Goal: Use online tool/utility: Utilize a website feature to perform a specific function

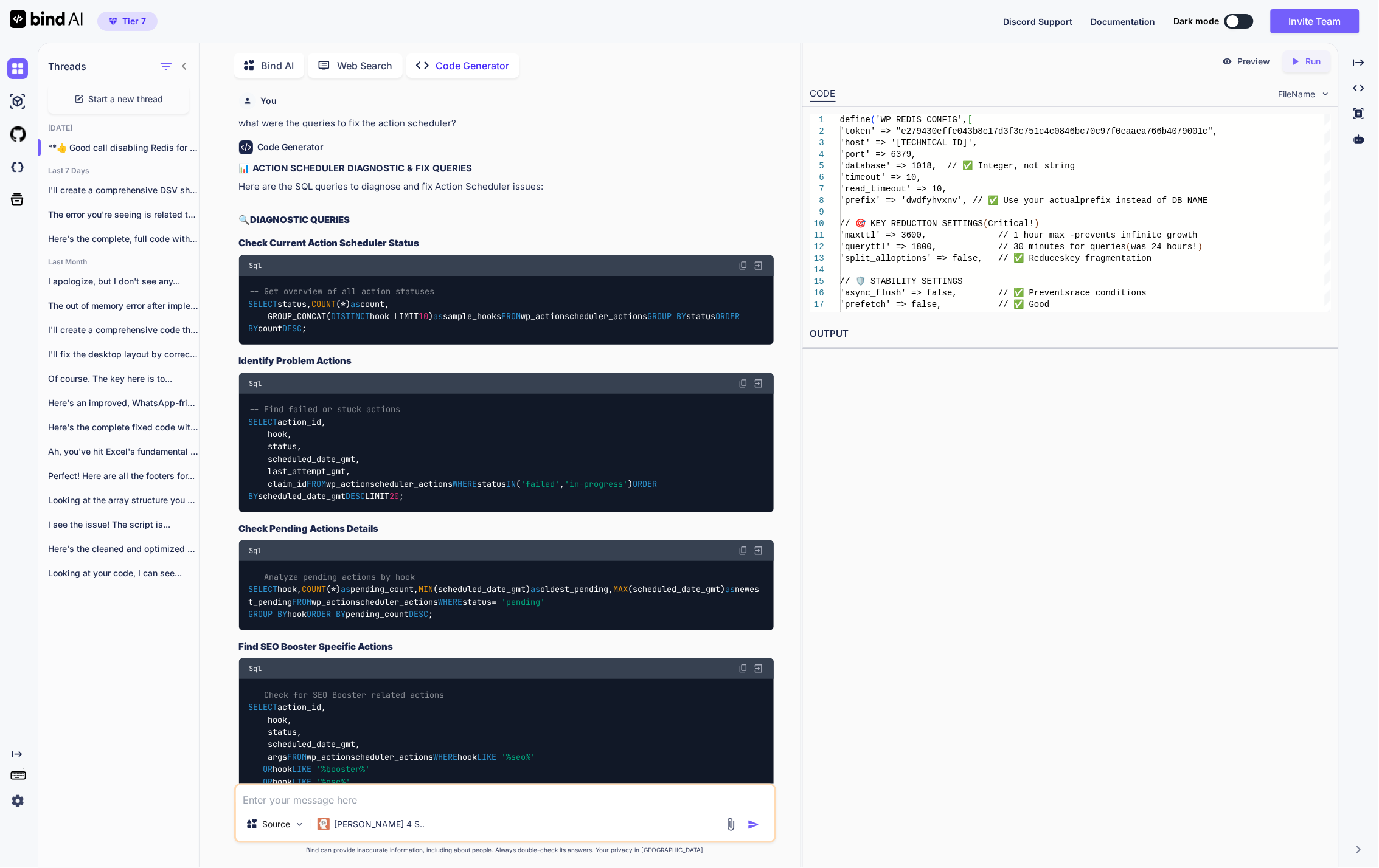
scroll to position [67216, 0]
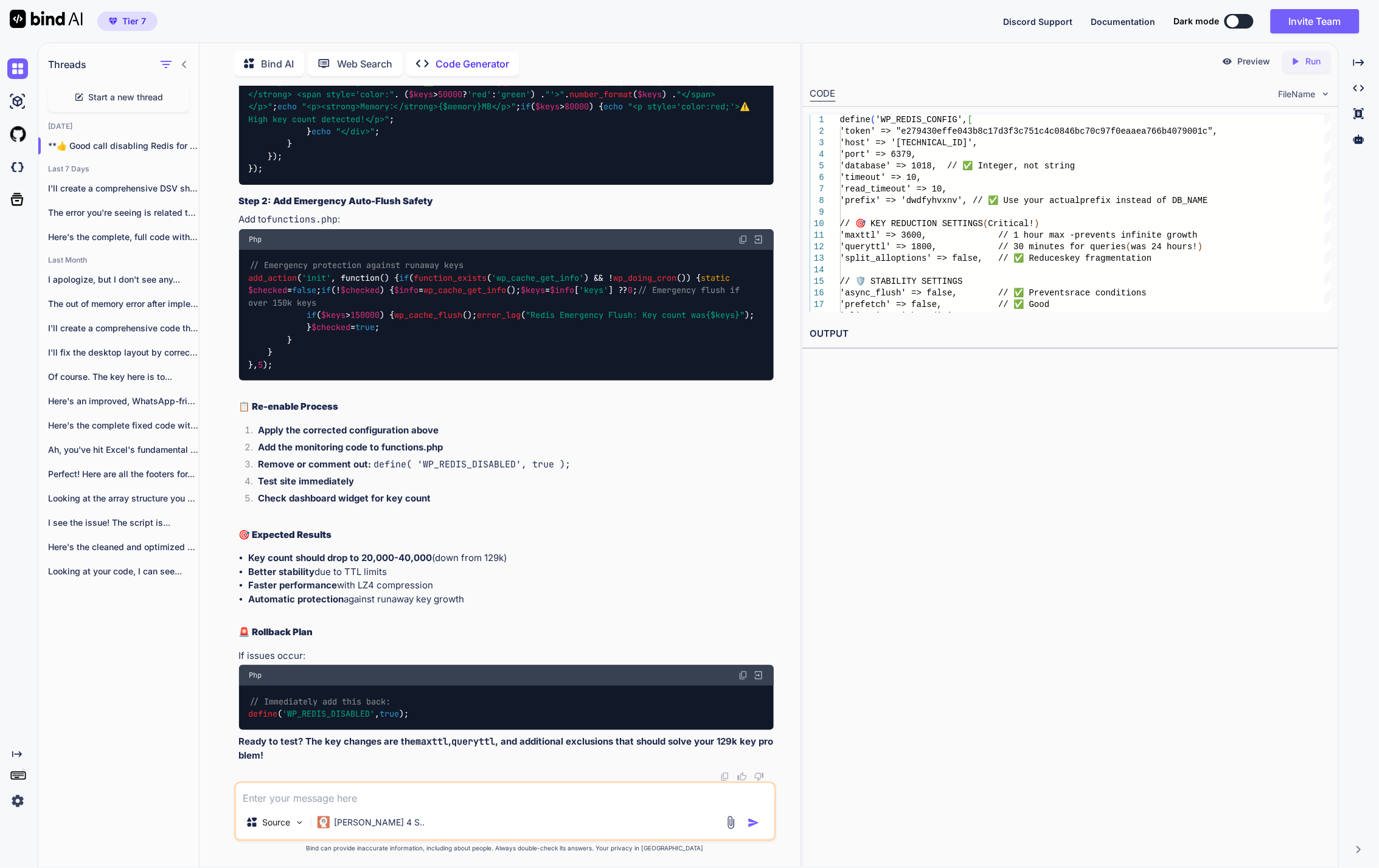
click at [119, 91] on span "Start a new thread" at bounding box center [125, 98] width 75 height 12
type textarea "x"
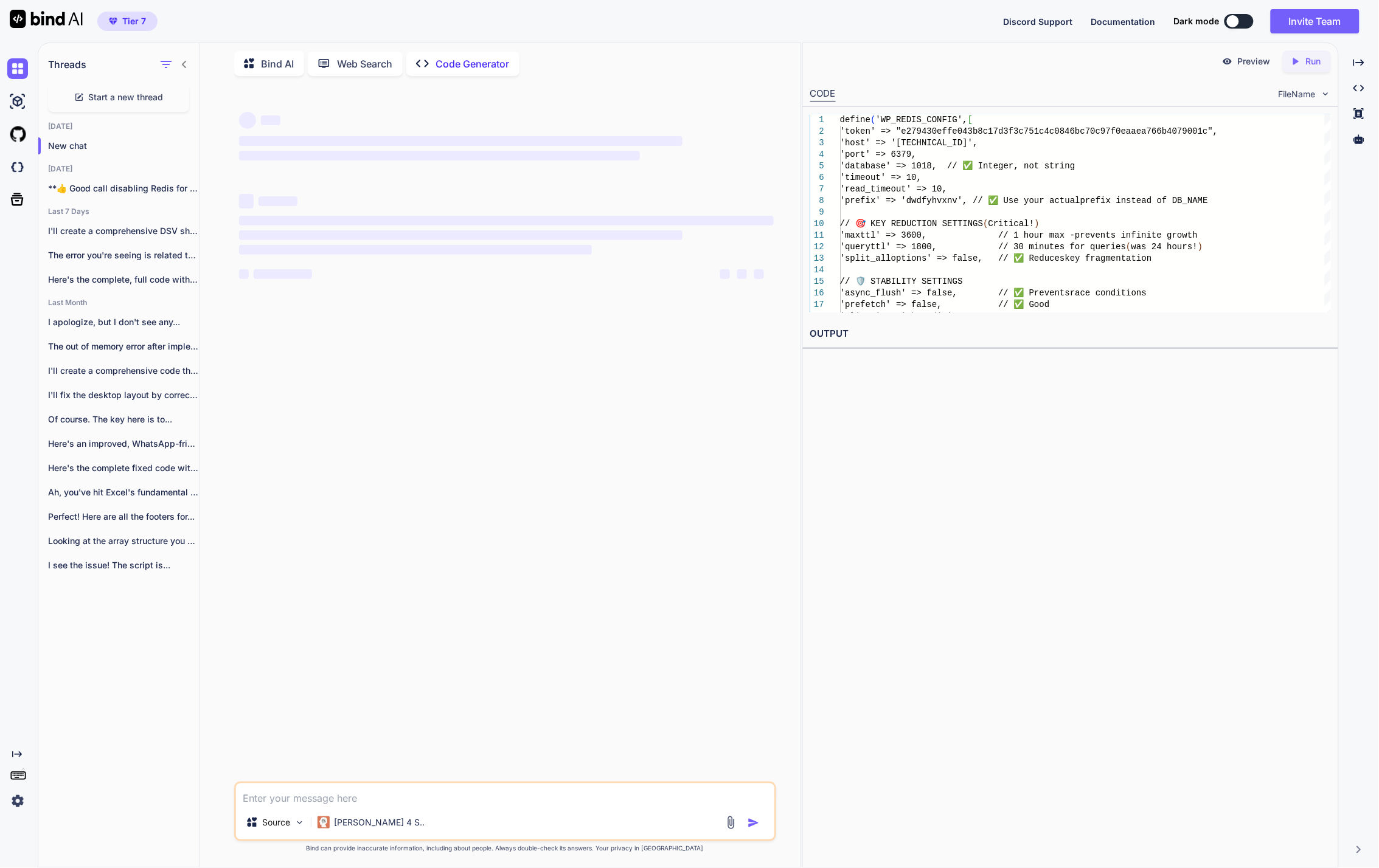
click at [469, 794] on textarea at bounding box center [505, 794] width 538 height 22
paste textarea "<?php define('WP_CACHE', true); // Added by FlyingPress /** * The base configur…"
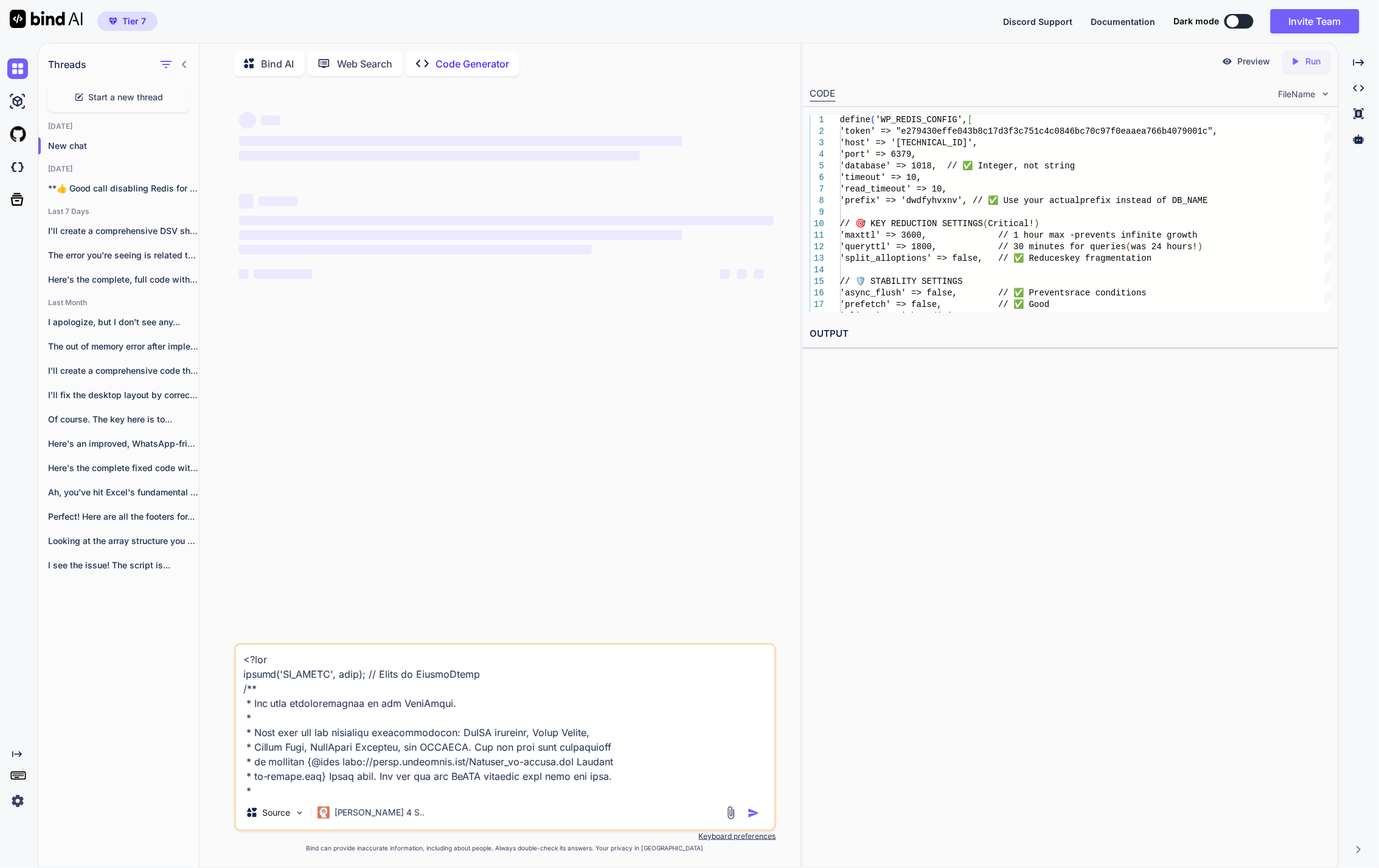
scroll to position [1986, 0]
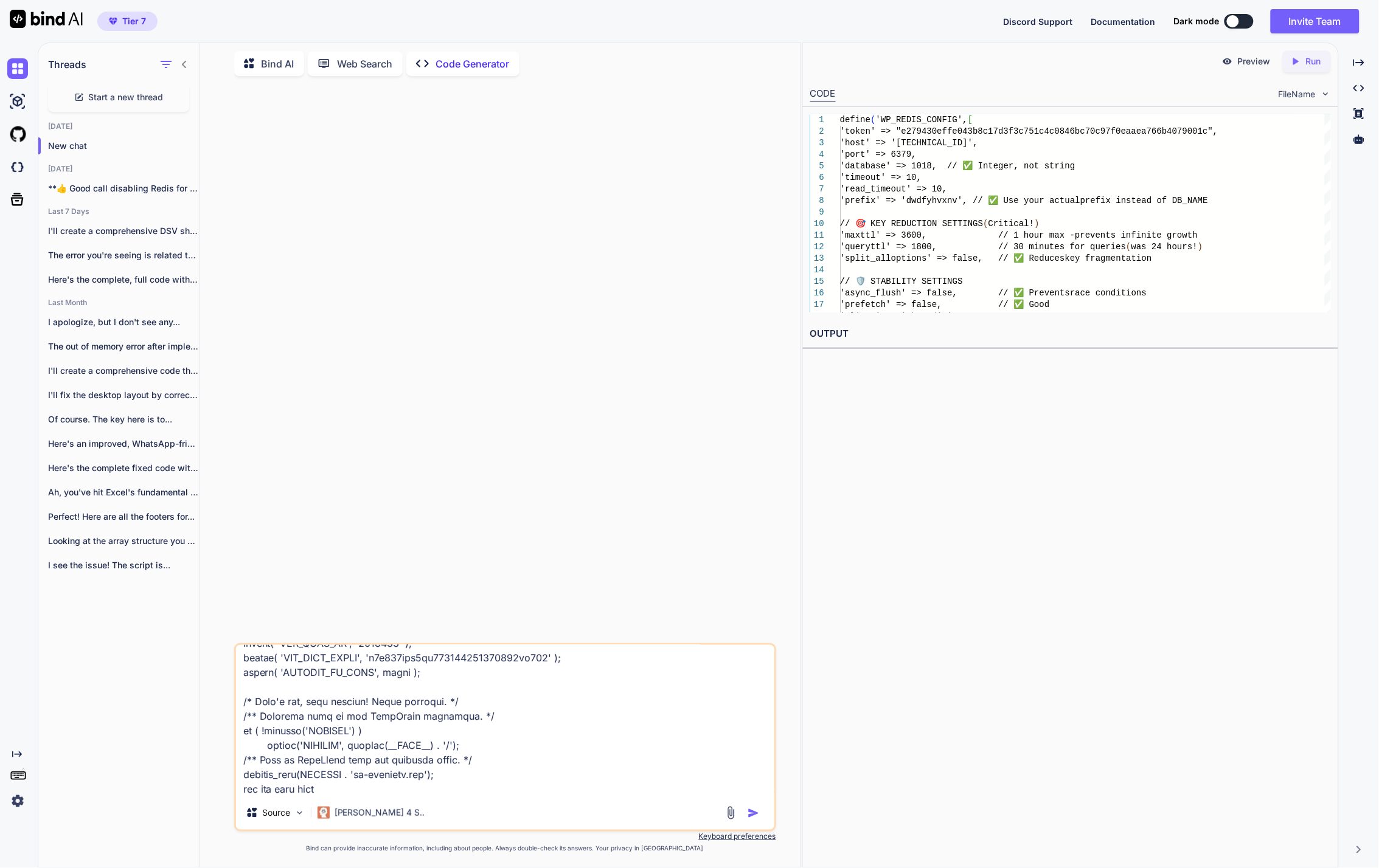
type textarea "<?php define('WP_CACHE', true); // Added by FlyingPress /** * The base configur…"
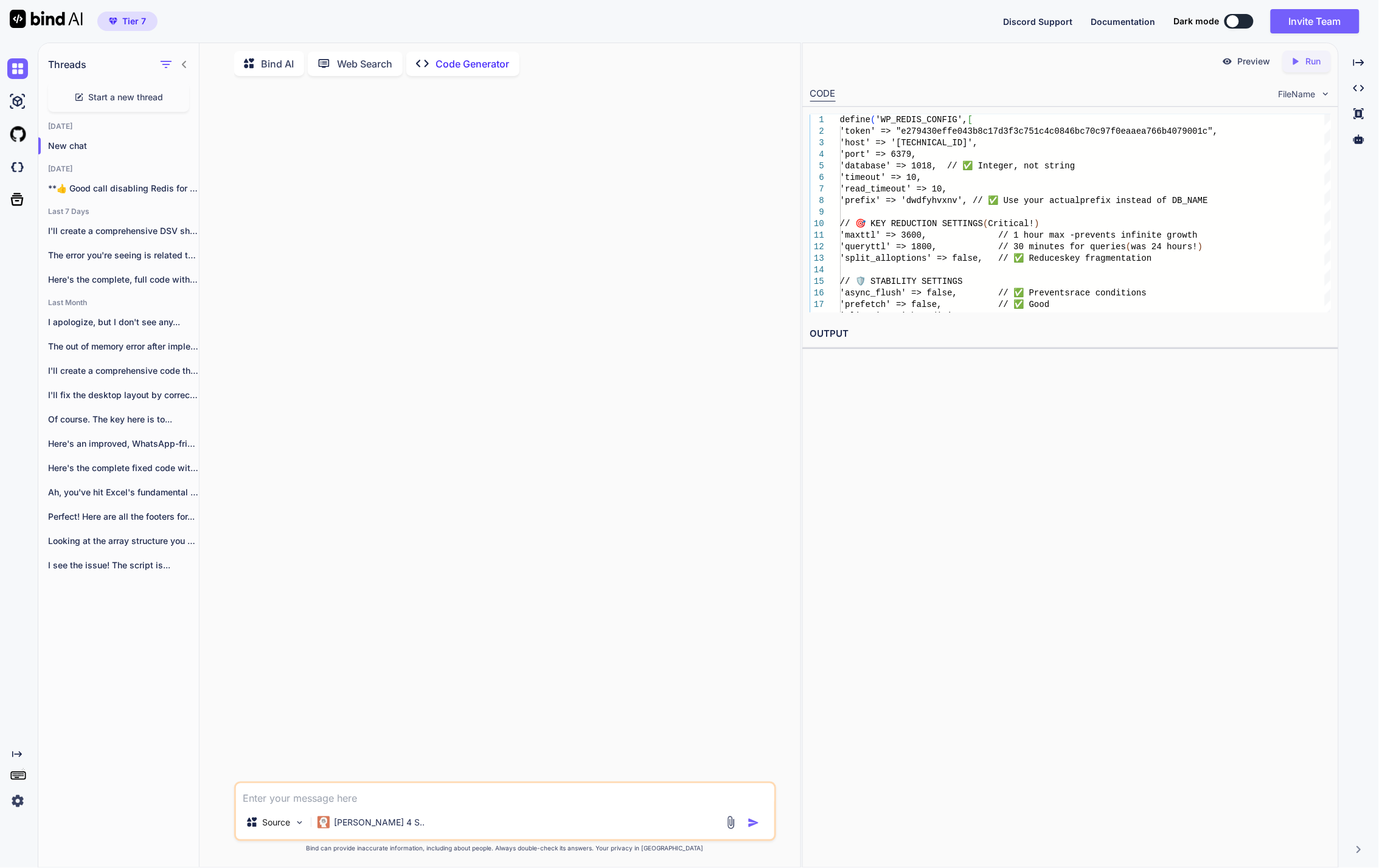
scroll to position [0, 0]
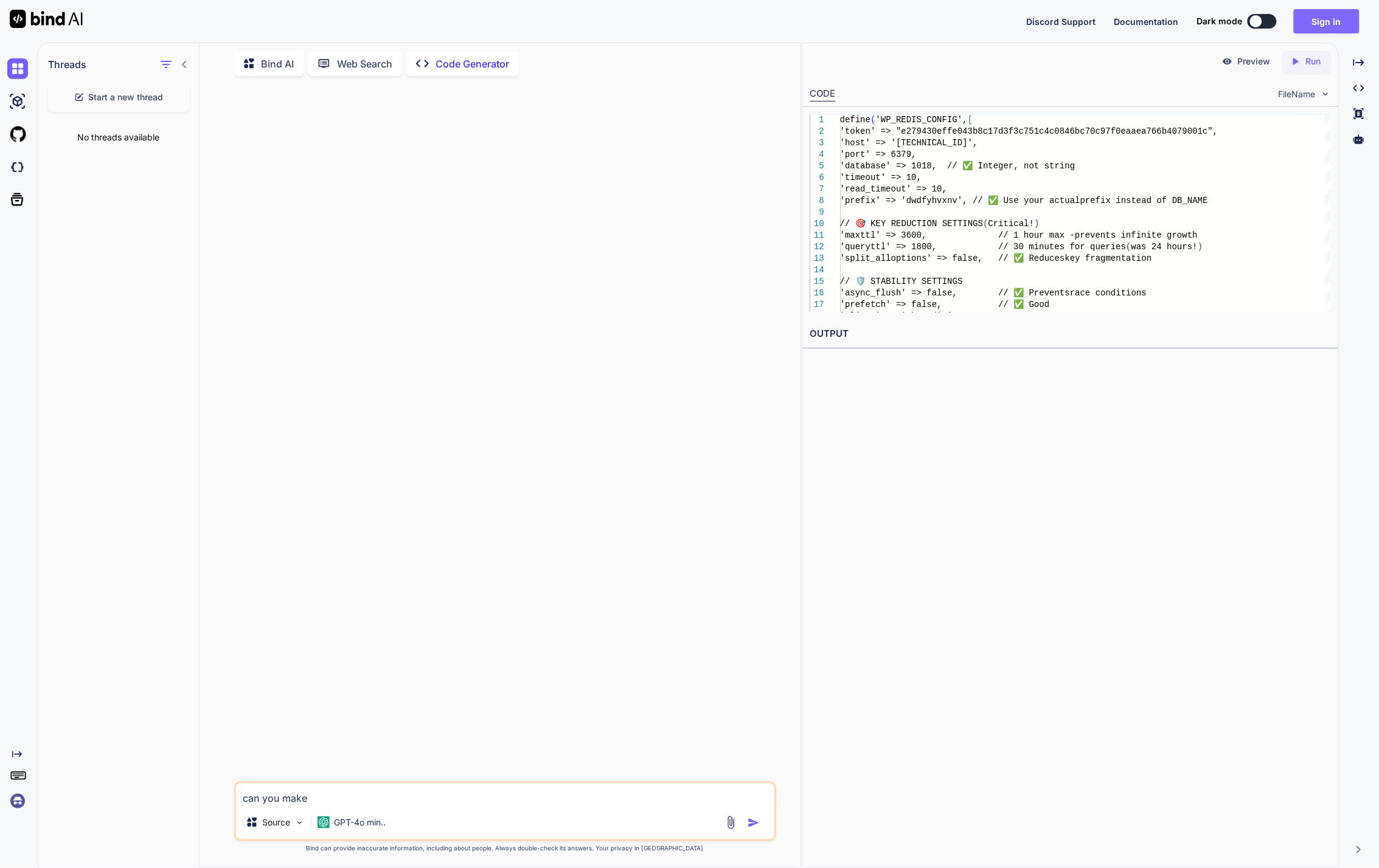
type textarea "can you make"
click at [1317, 21] on button "Sign in" at bounding box center [1326, 22] width 65 height 25
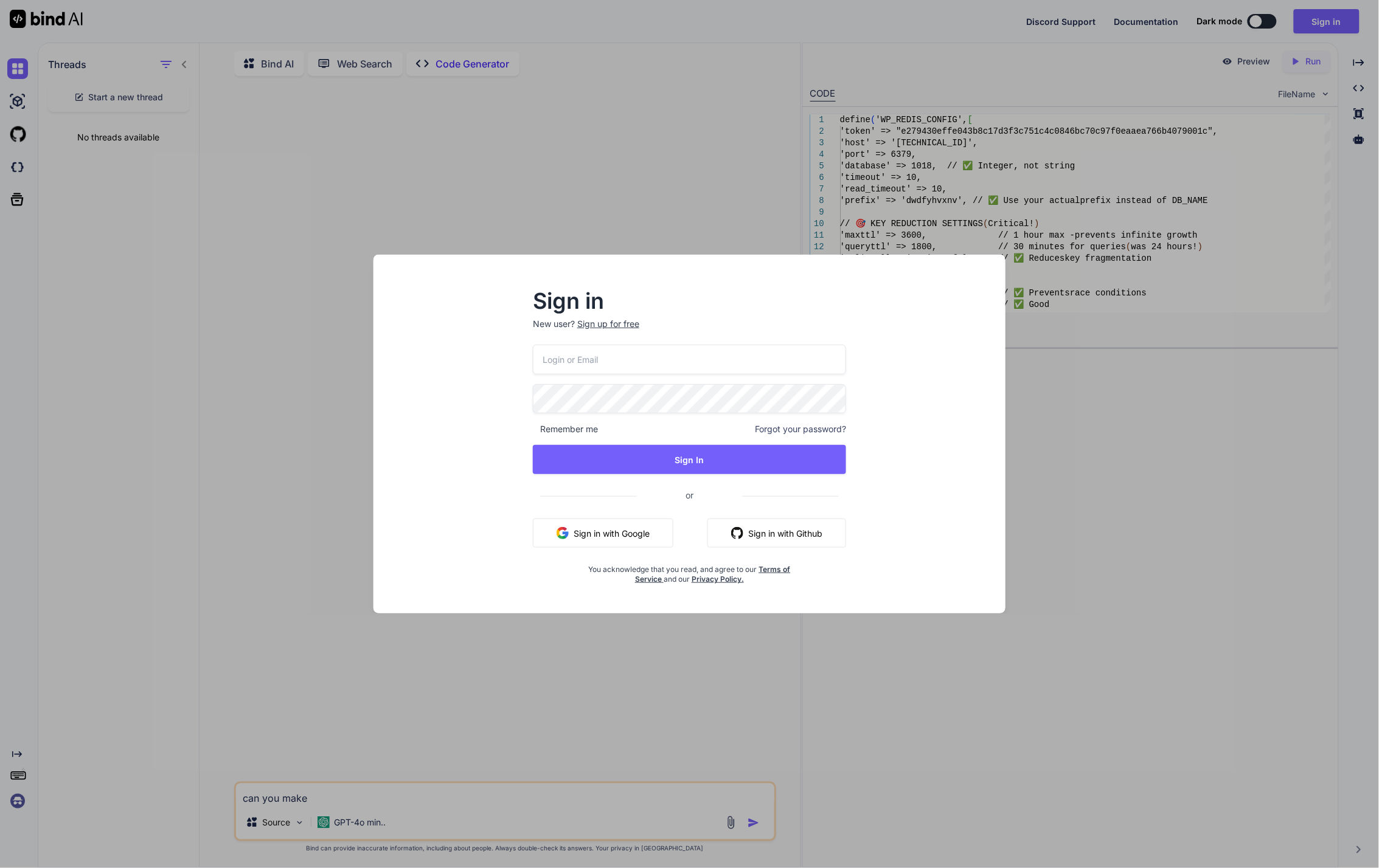
type input "[EMAIL_ADDRESS][DOMAIN_NAME]"
click at [636, 447] on button "Sign In" at bounding box center [689, 460] width 313 height 29
click at [628, 460] on button "Sign In" at bounding box center [689, 460] width 313 height 29
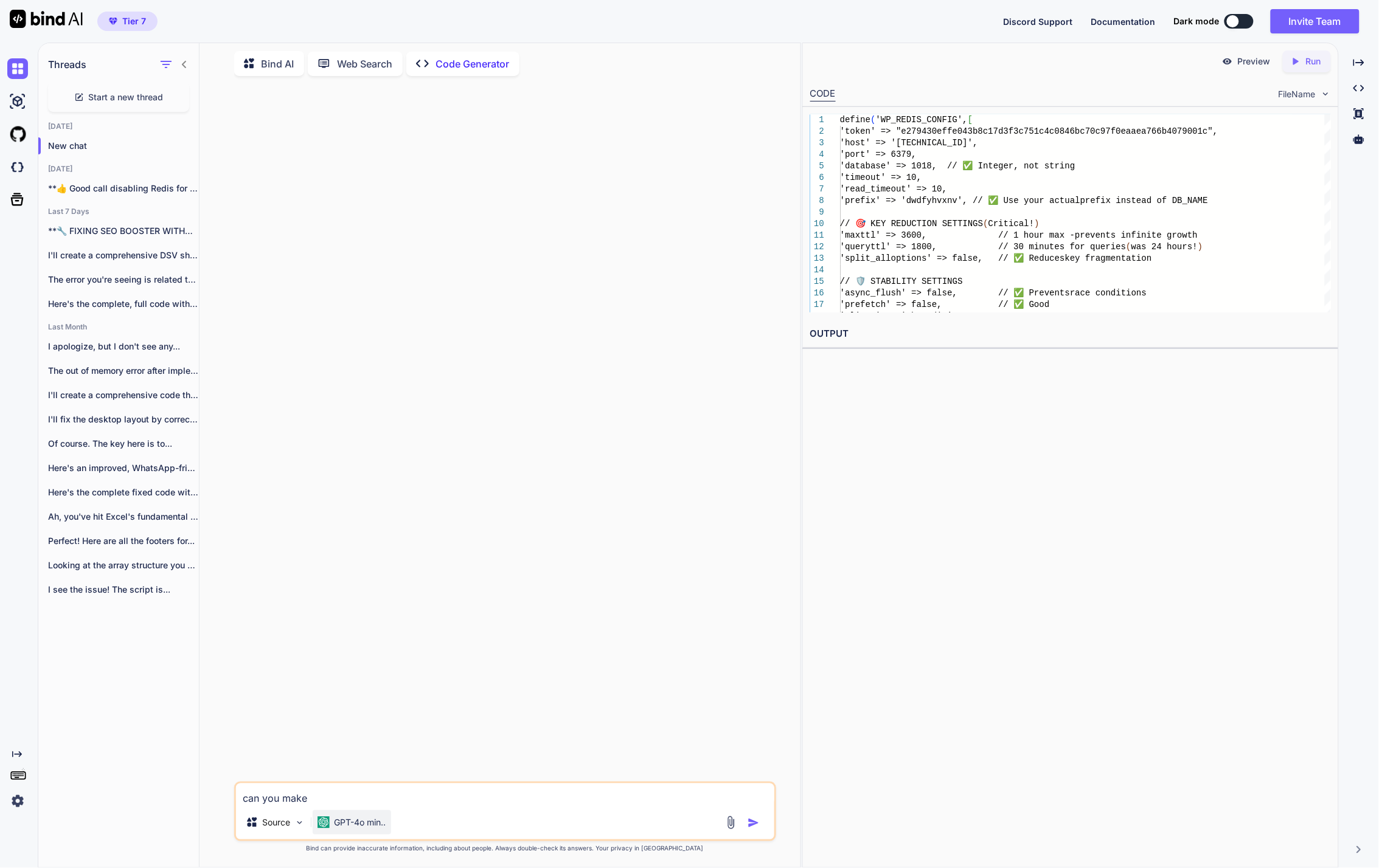
click at [371, 823] on p "GPT-4o min.." at bounding box center [360, 823] width 52 height 12
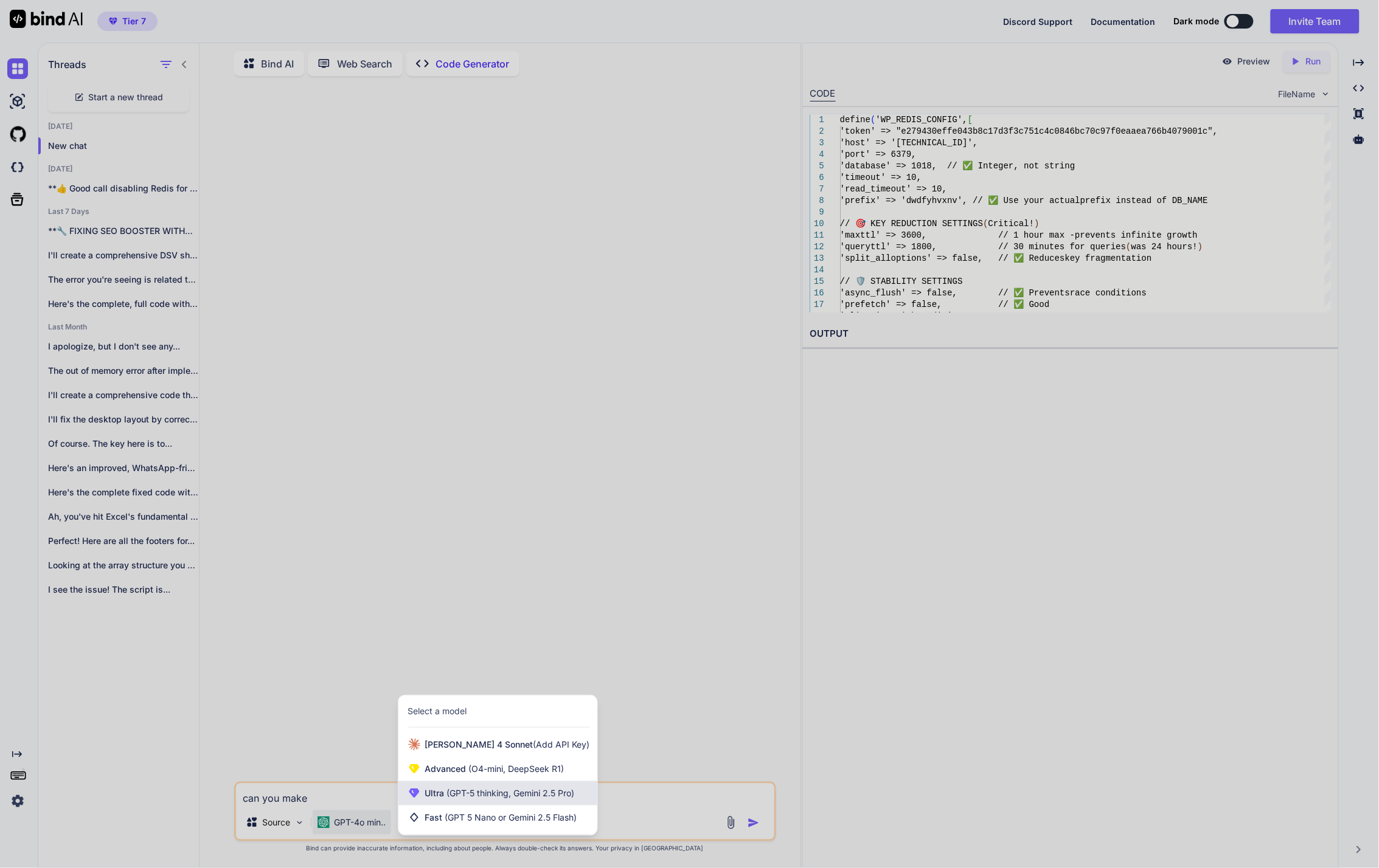
click at [498, 793] on span "(GPT-5 thinking, Gemini 2.5 Pro)" at bounding box center [509, 793] width 130 height 10
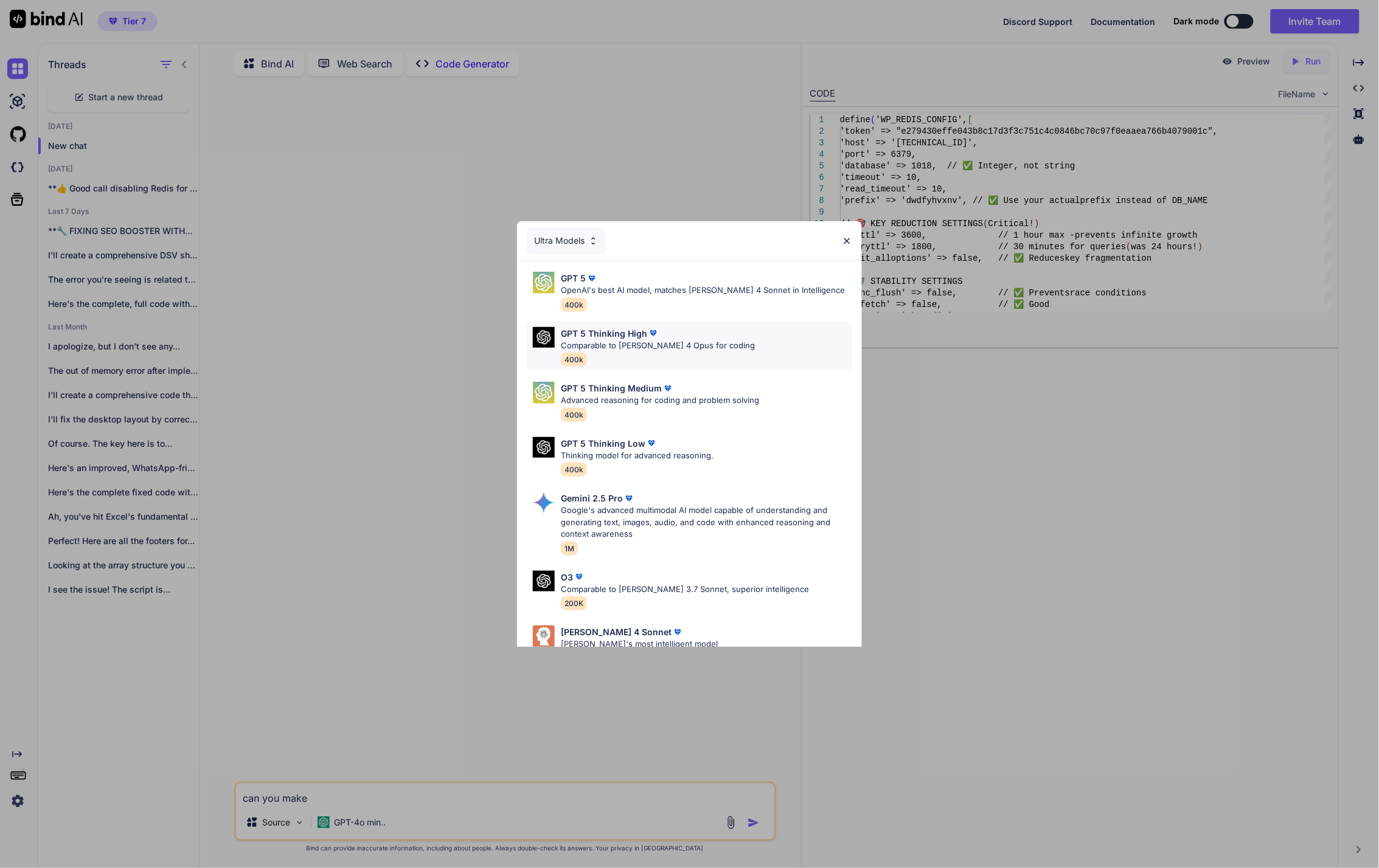
scroll to position [88, 0]
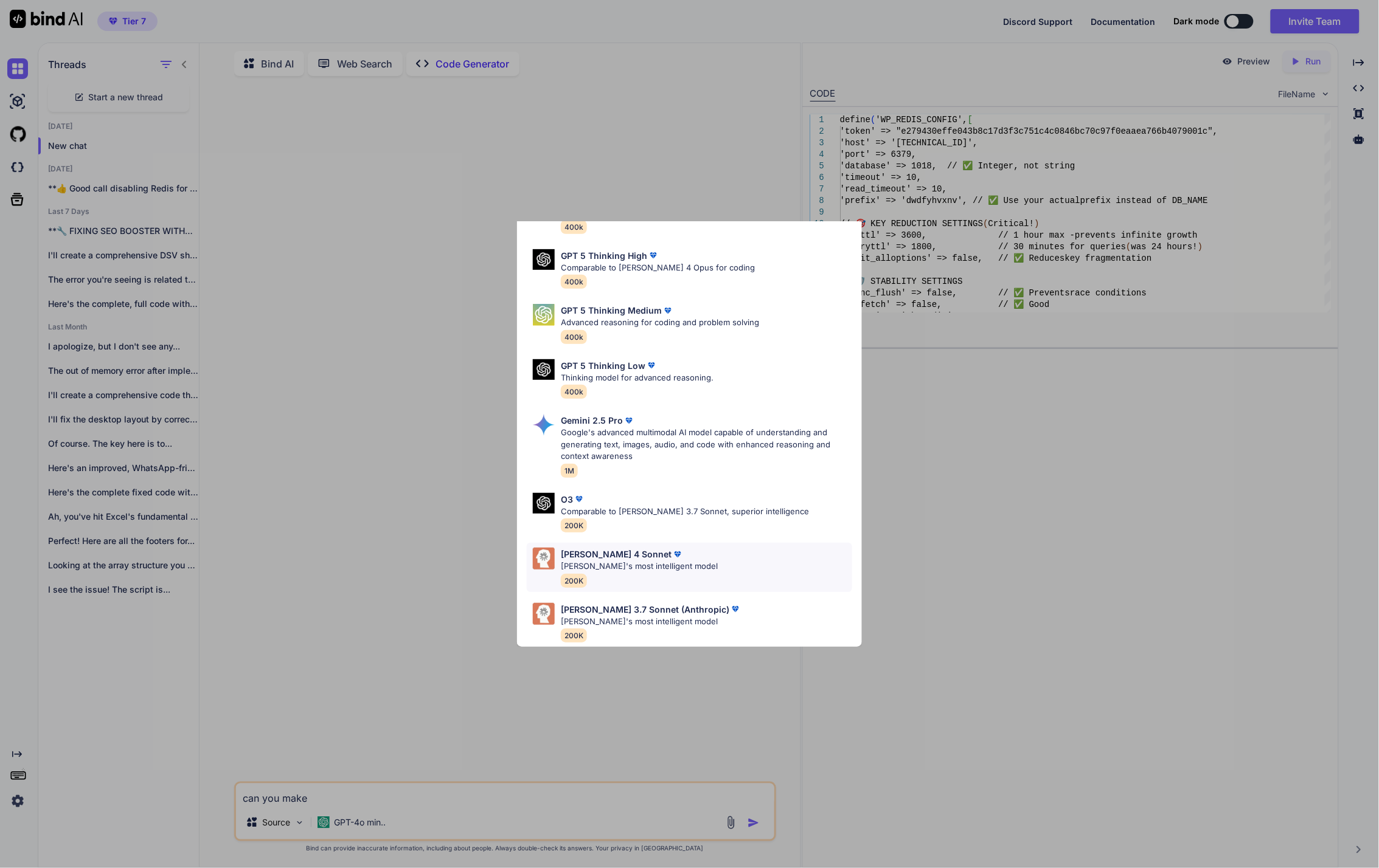
click at [828, 570] on div "[PERSON_NAME] 4 Sonnet [PERSON_NAME]'s most intelligent model 200K" at bounding box center [689, 567] width 325 height 49
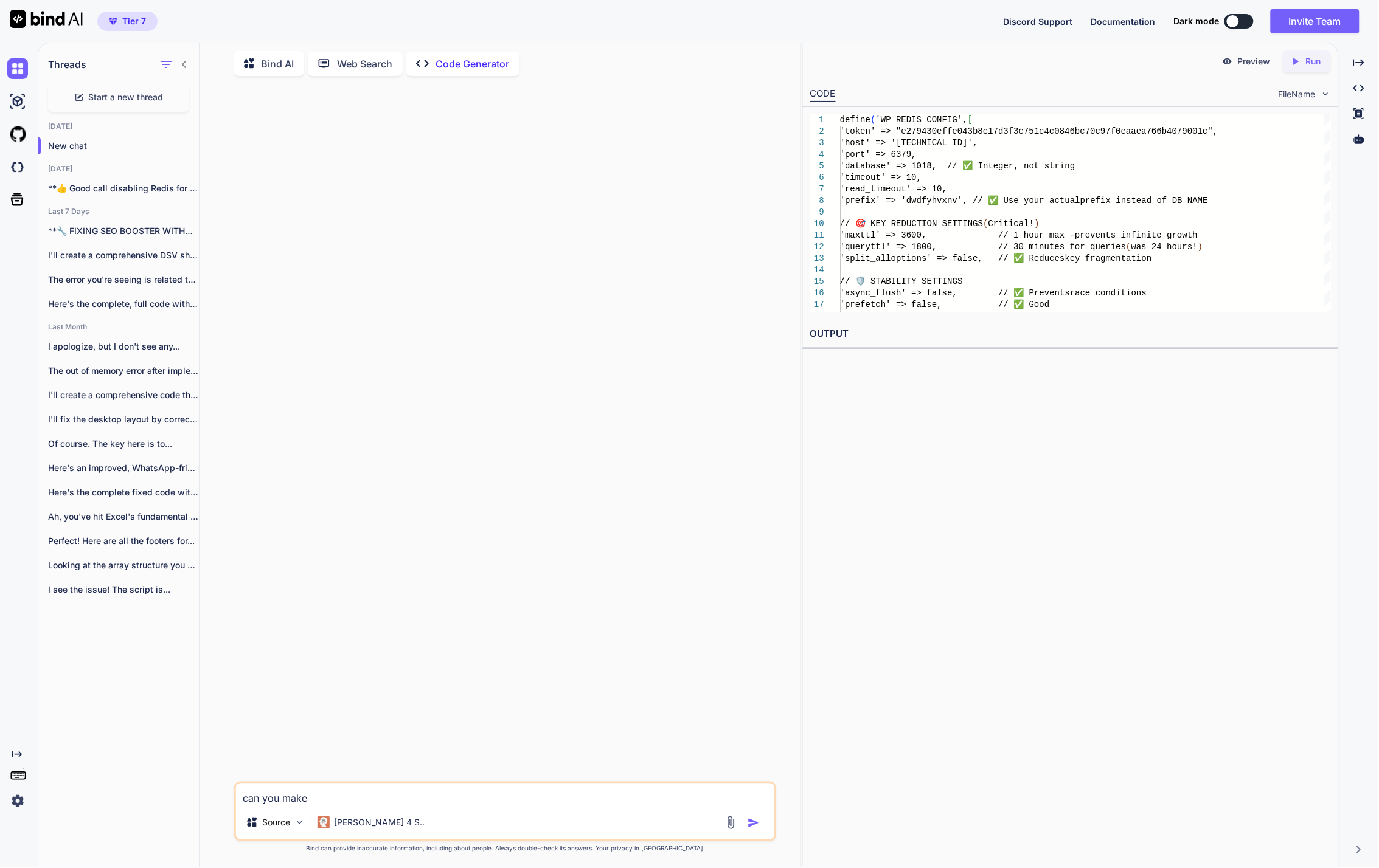
click at [448, 794] on textarea "can you make" at bounding box center [505, 794] width 538 height 22
paste textarea "<?php define('WP_CACHE', true); // Added by FlyingPress /** * The base configur…"
click at [415, 781] on textarea "can you make this much faster? i have m16 r1 7845hx 64 gb ram and 4080 graphic …" at bounding box center [505, 777] width 538 height 36
click at [408, 786] on textarea "can you make this much faster? i have m16 r1 7845hx 64 gb ram and 4080 graphic …" at bounding box center [505, 777] width 538 height 36
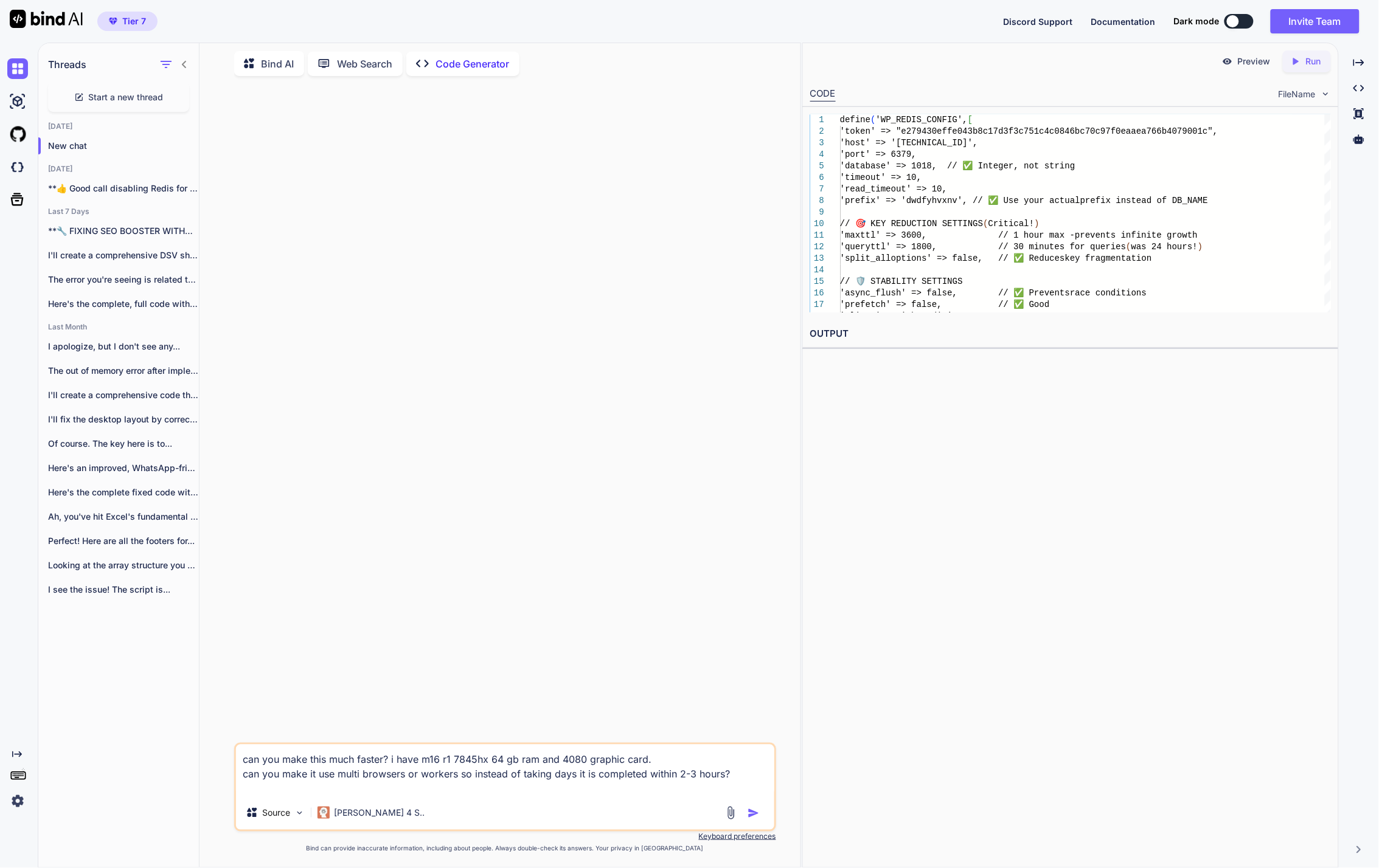
click at [349, 793] on textarea "can you make this much faster? i have m16 r1 7845hx 64 gb ram and 4080 graphic …" at bounding box center [505, 770] width 538 height 51
paste textarea "#!/lor/ips/dol sitame1 """ 🚀 CONS-ADIPISCINGE SEDDOEIUSMOD TEMPORI UTLABOR e6.0…"
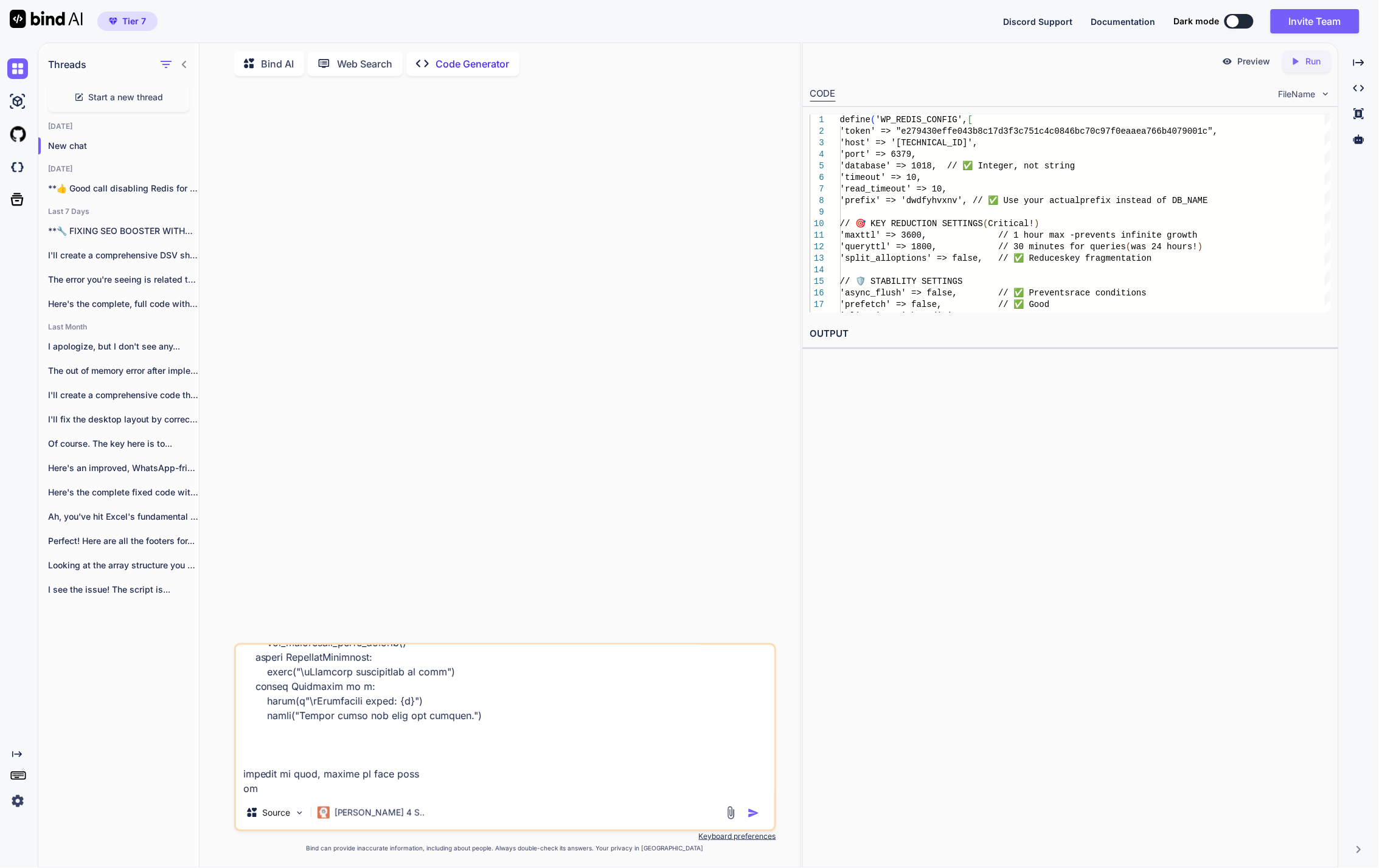
scroll to position [19649, 0]
paste textarea "4 Peshawar (1) Peshawar Intl. airport Yes Yes 5 Sukkar (1) [GEOGRAPHIC_DATA] Hi…"
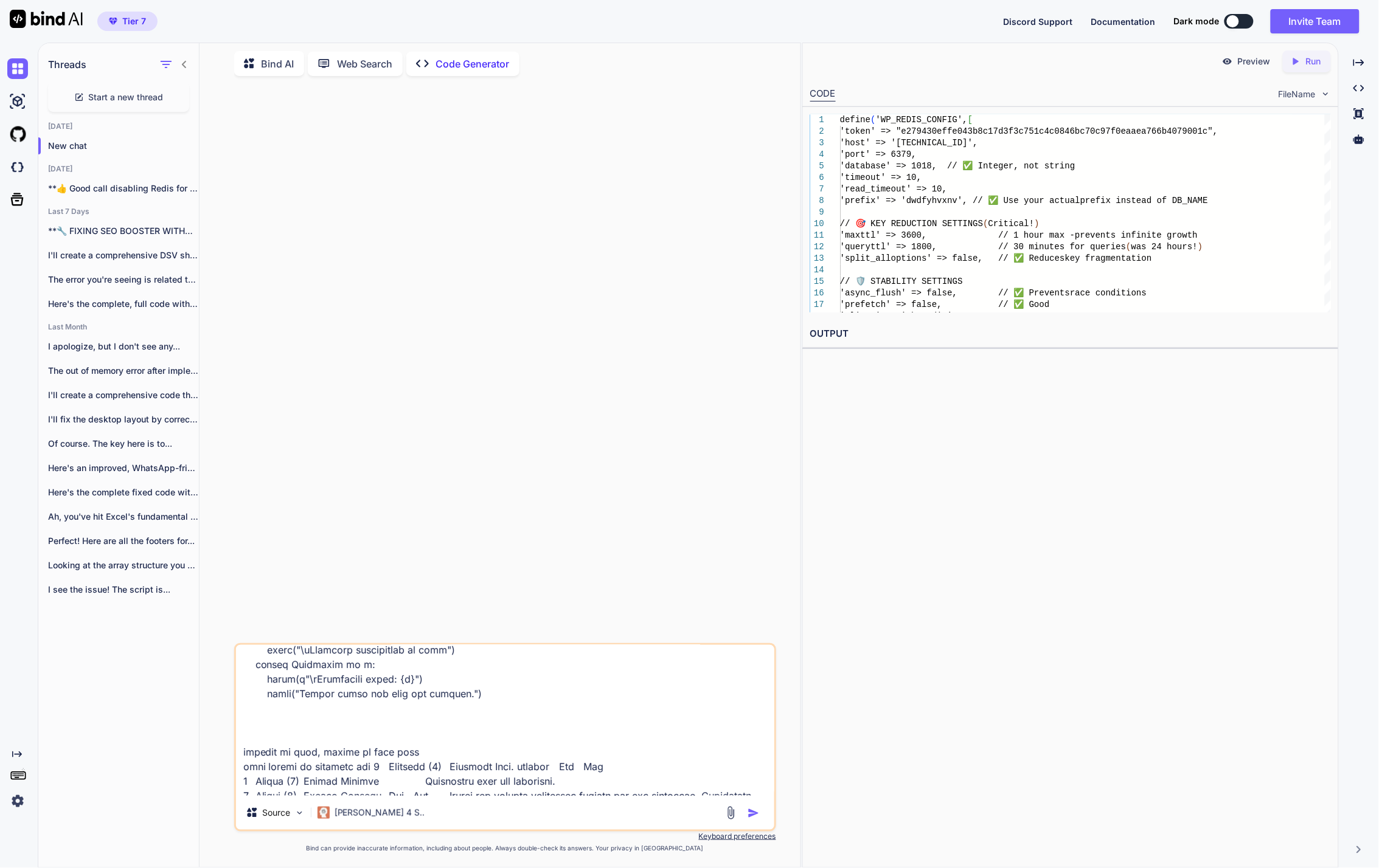
scroll to position [19809, 0]
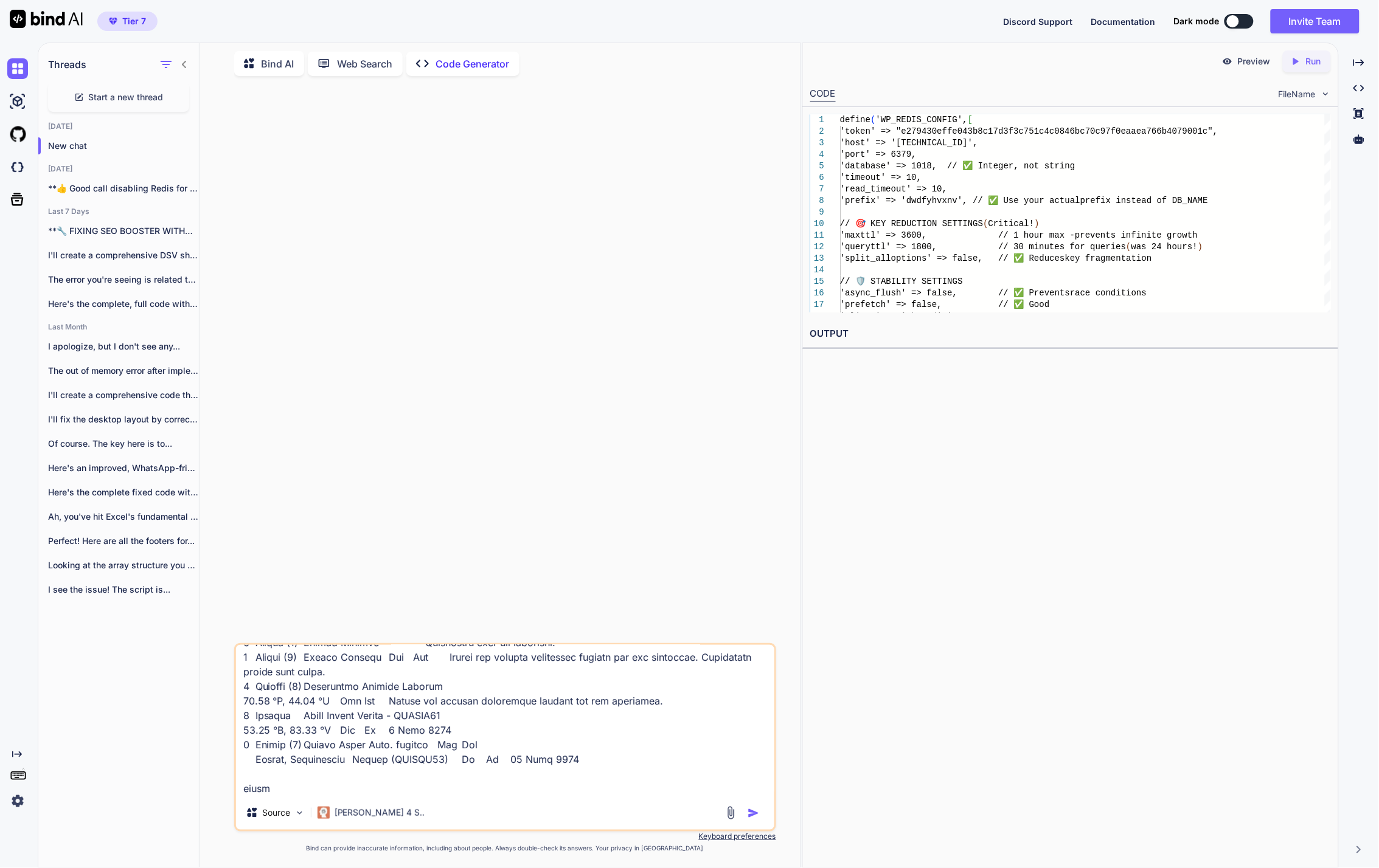
type textarea "lor ips dolo sita cons adipis? e sedd e36 t2 0902in 22 ut lab etd 5608 magnaal …"
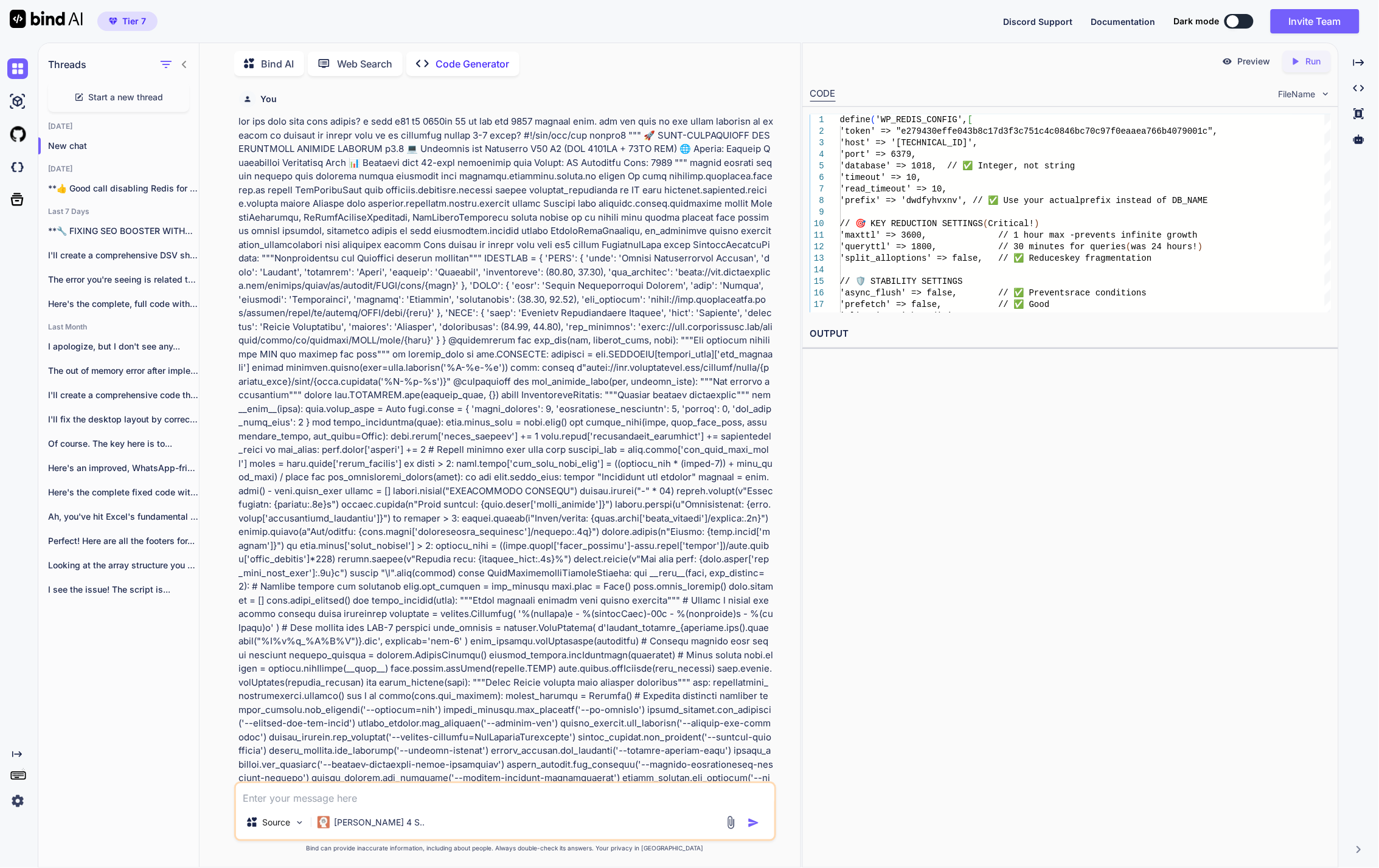
scroll to position [0, 0]
